Goal: Transaction & Acquisition: Purchase product/service

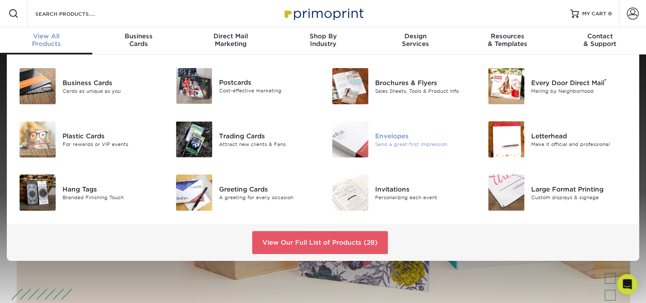
click at [392, 140] on div "Envelopes" at bounding box center [424, 135] width 98 height 9
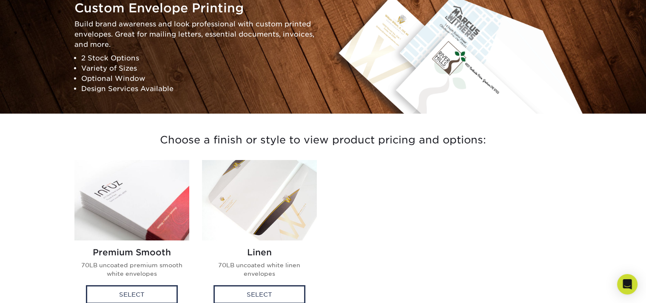
scroll to position [109, 0]
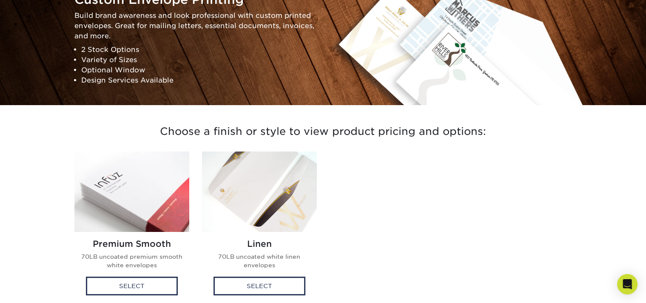
click at [173, 182] on img at bounding box center [131, 192] width 115 height 80
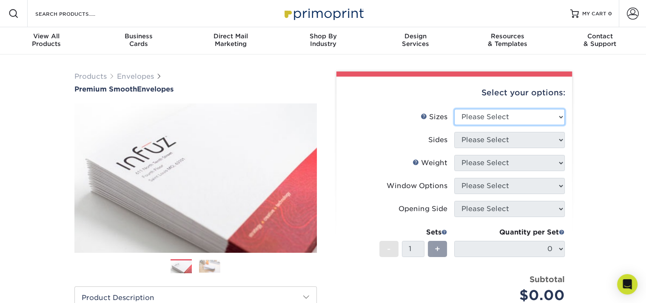
select select "3.88x8.88"
click option "8.875" x 3.875"" at bounding box center [0, 0] width 0 height 0
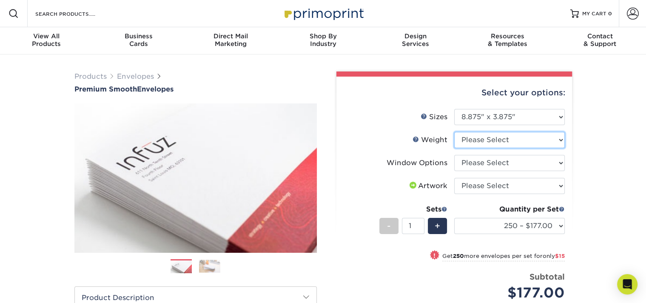
select select "70LB"
